Goal: Task Accomplishment & Management: Manage account settings

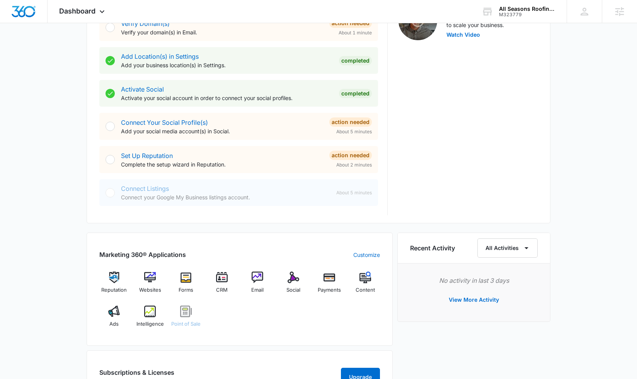
scroll to position [274, 0]
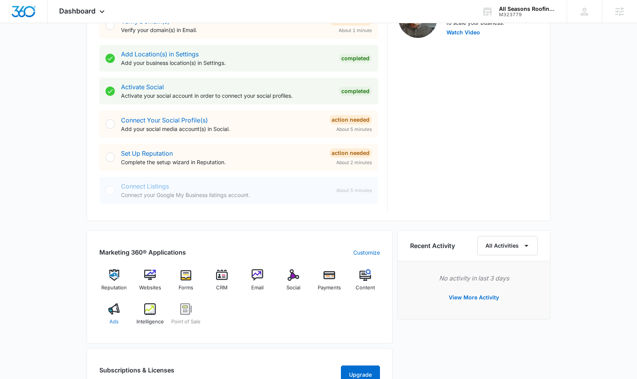
click at [112, 309] on img at bounding box center [114, 309] width 12 height 12
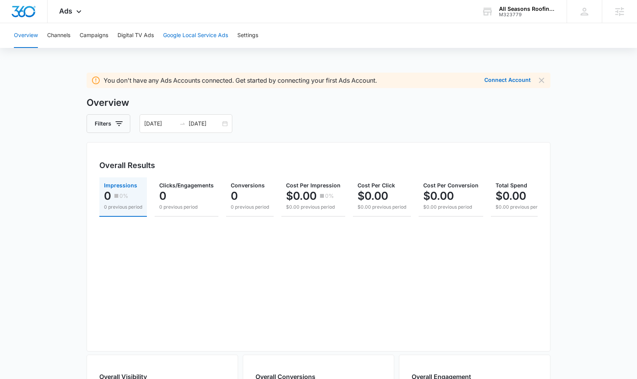
click at [191, 32] on button "Google Local Service Ads" at bounding box center [195, 35] width 65 height 25
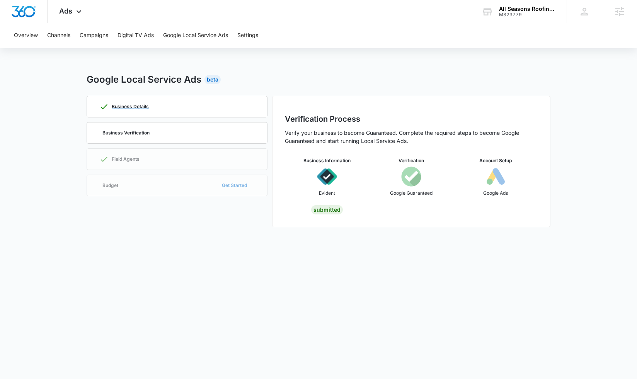
click at [133, 104] on p "Business Details" at bounding box center [130, 106] width 37 height 5
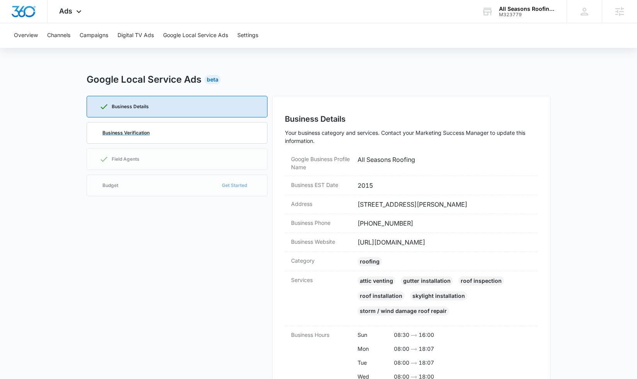
click at [142, 133] on p "Business Verification" at bounding box center [125, 133] width 47 height 5
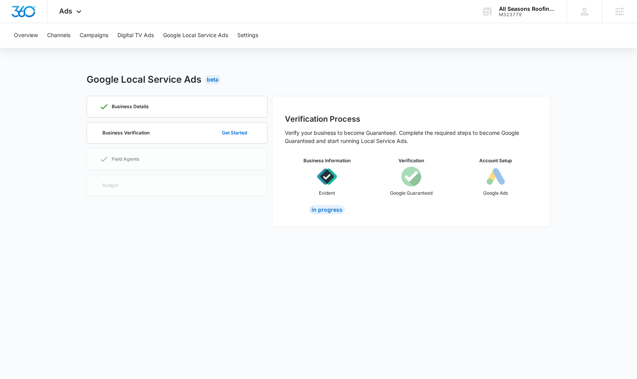
click at [111, 309] on body "Ads Apps Reputation Websites Forms CRM Email Social Payments POS Content Ads In…" at bounding box center [318, 189] width 637 height 379
click at [144, 133] on p "Business Verification" at bounding box center [125, 133] width 47 height 5
